Goal: Navigation & Orientation: Find specific page/section

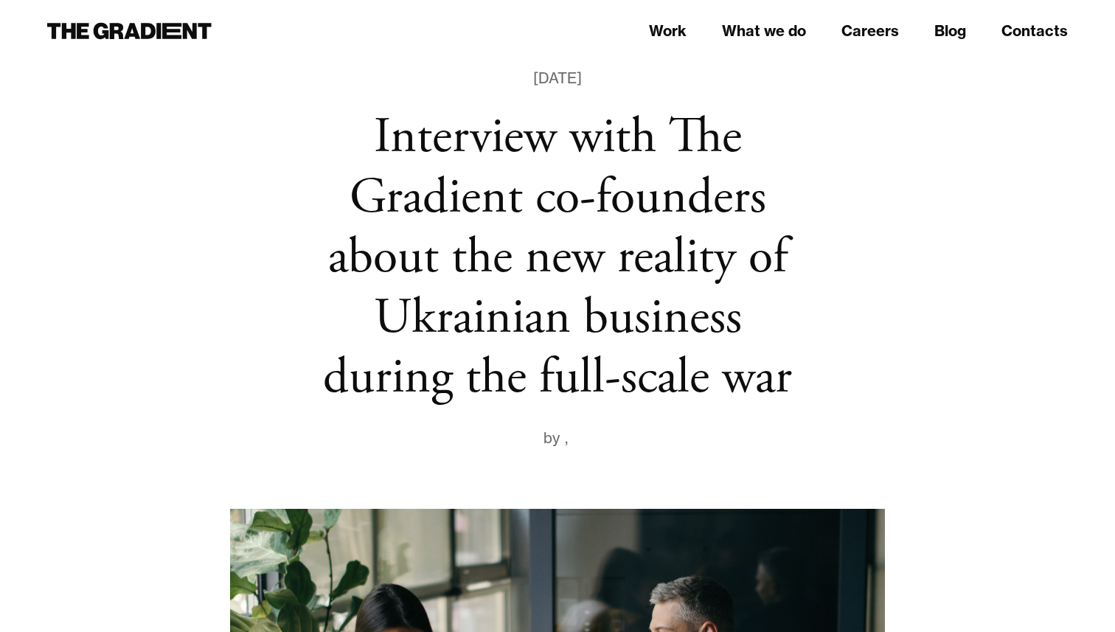
scroll to position [58, 0]
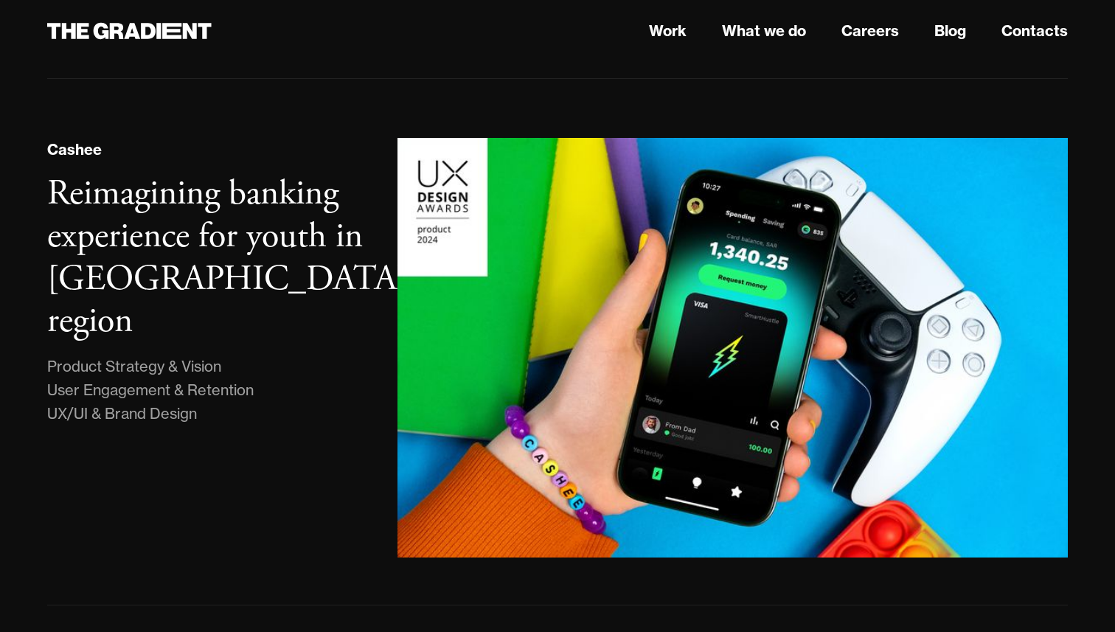
scroll to position [981, 0]
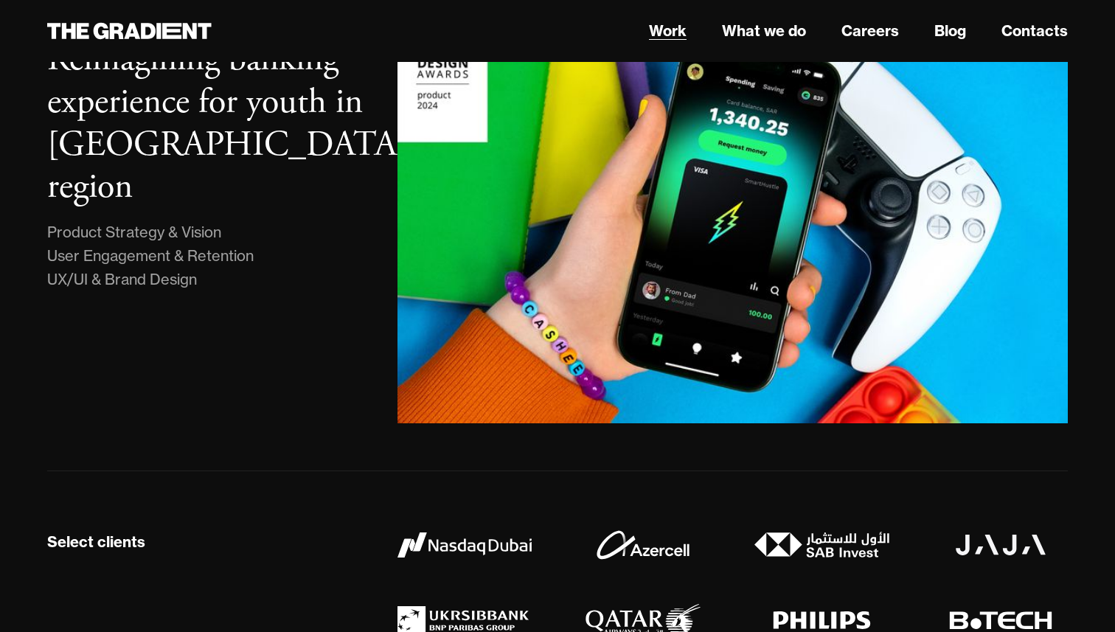
click at [685, 32] on link "Work" at bounding box center [668, 31] width 38 height 22
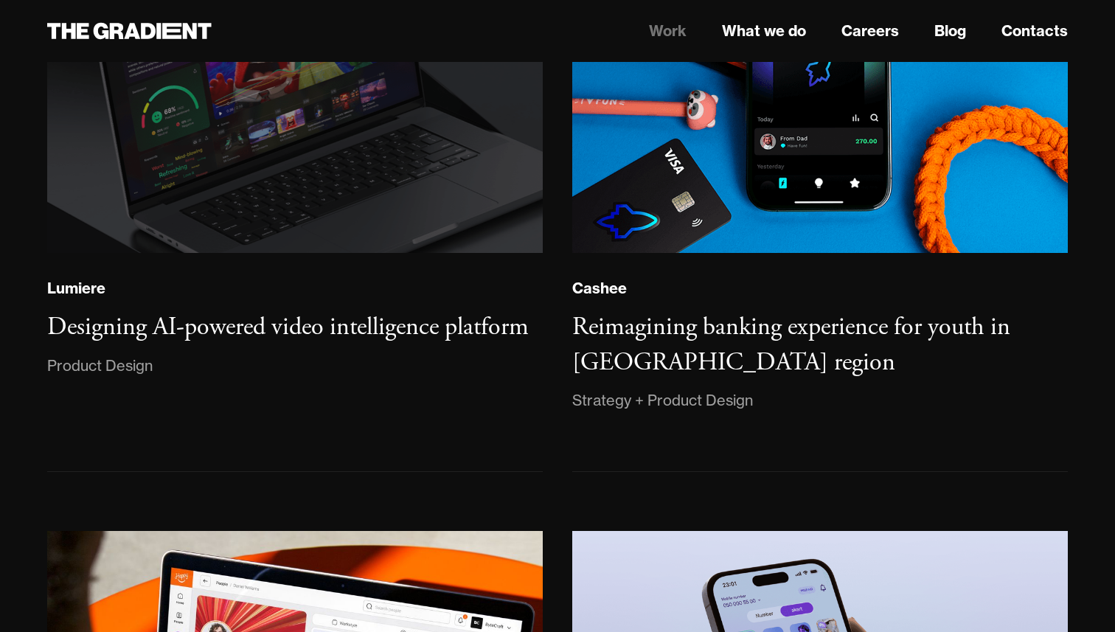
scroll to position [326, 0]
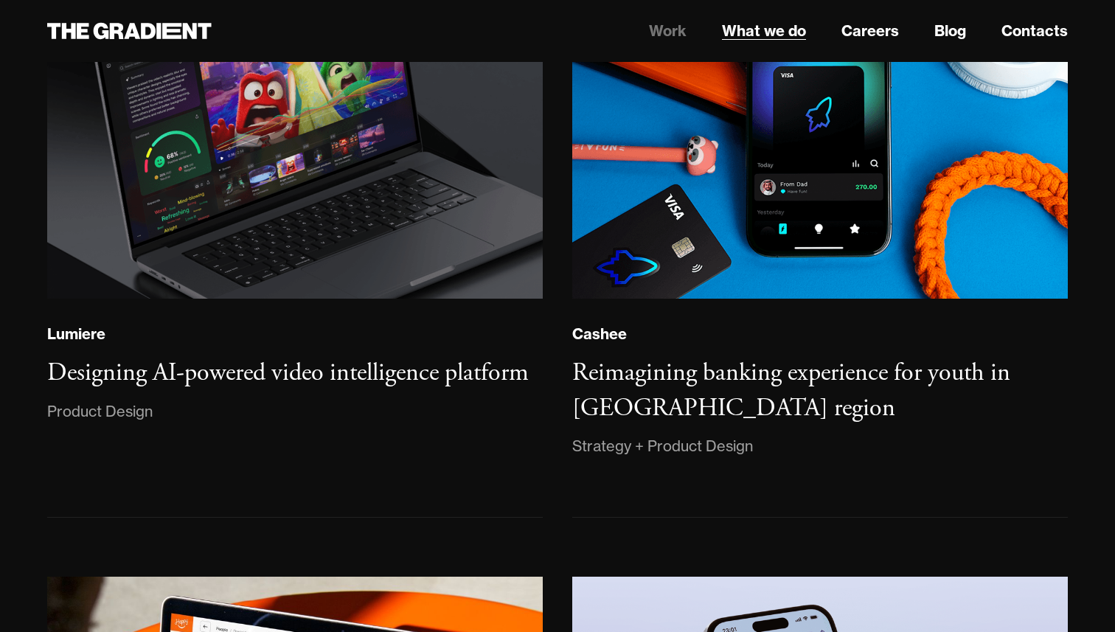
click at [771, 37] on link "What we do" at bounding box center [764, 31] width 84 height 22
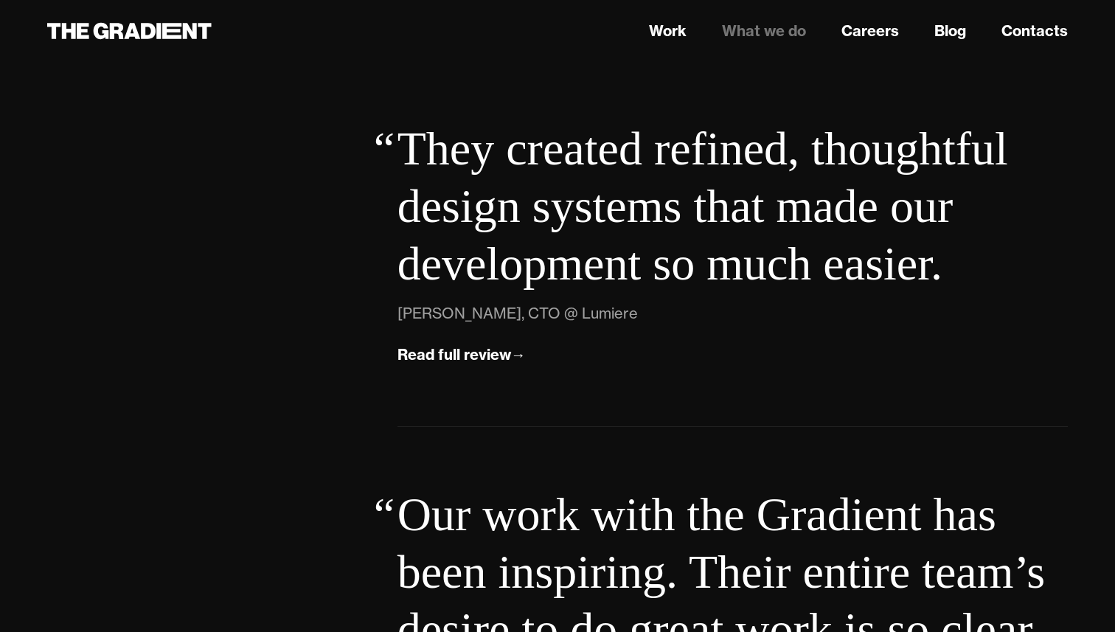
scroll to position [5333, 0]
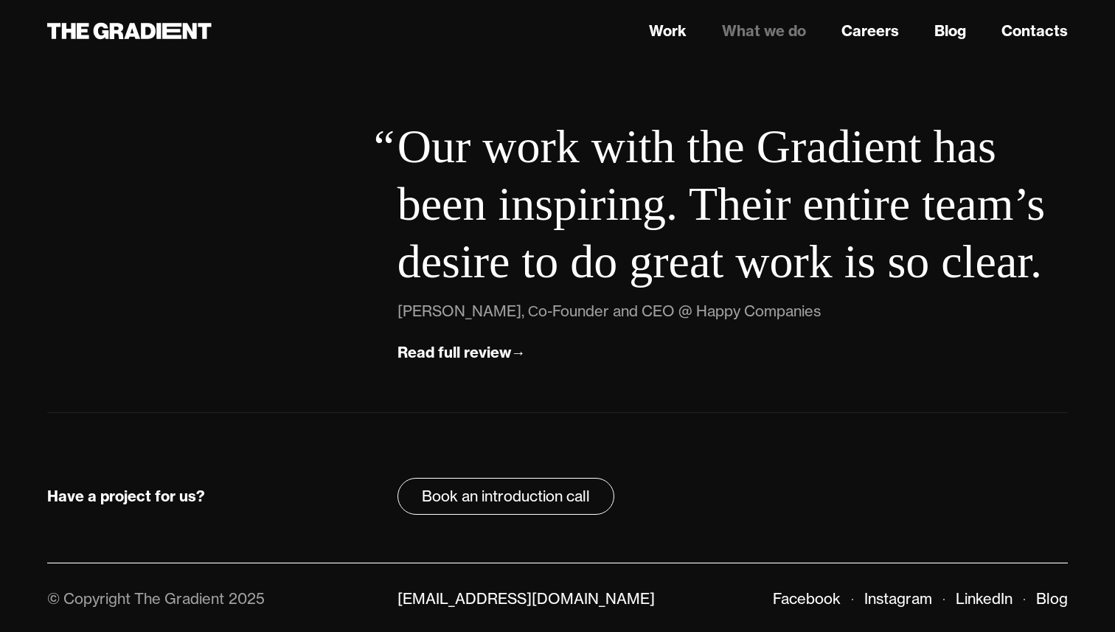
click at [872, 46] on header "Work What we do Careers Blog Contacts" at bounding box center [557, 31] width 1115 height 62
click at [877, 24] on link "Careers" at bounding box center [870, 31] width 58 height 22
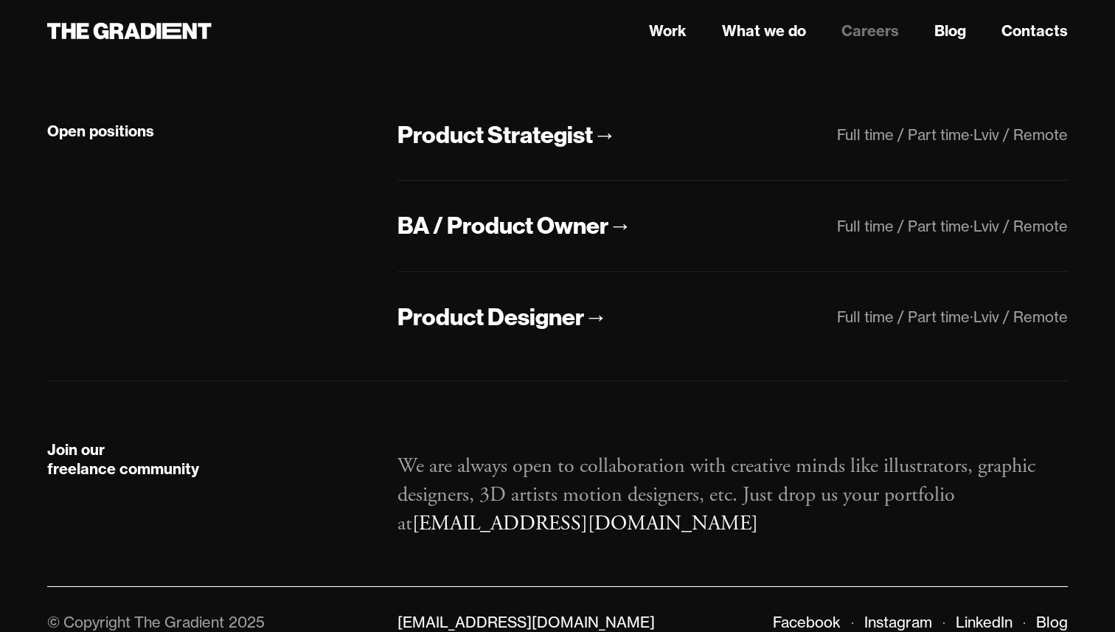
scroll to position [376, 0]
